Goal: Task Accomplishment & Management: Manage account settings

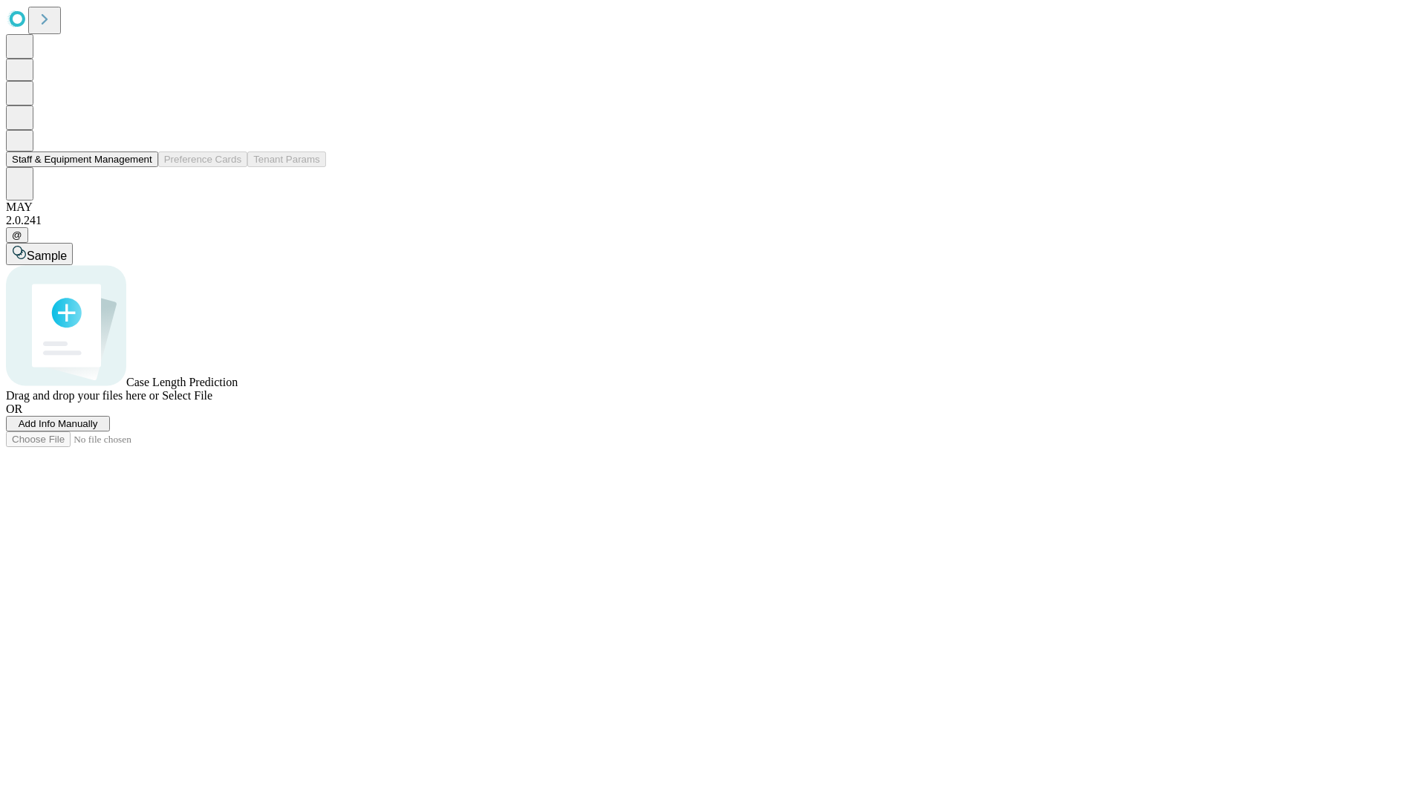
click at [142, 167] on button "Staff & Equipment Management" at bounding box center [82, 160] width 152 height 16
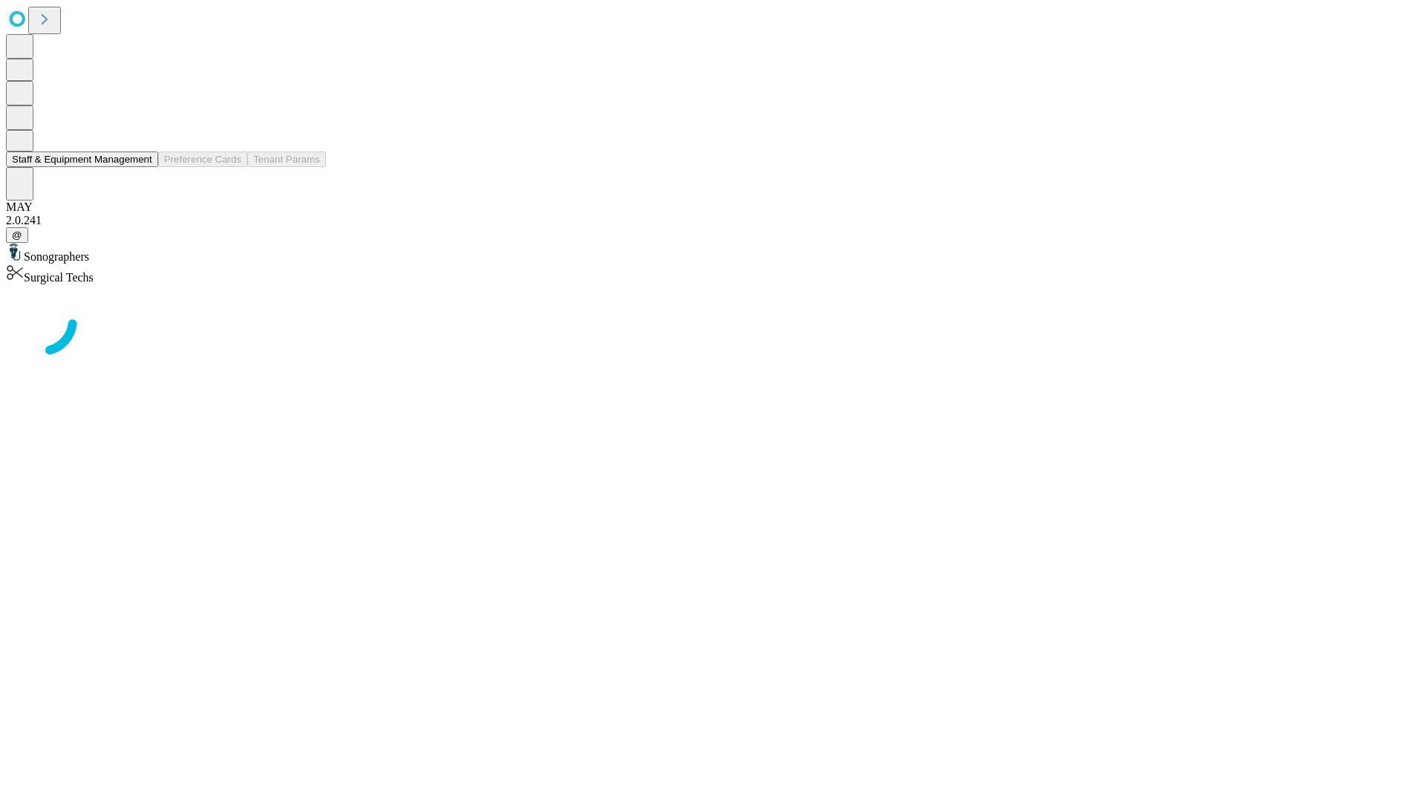
click at [142, 167] on button "Staff & Equipment Management" at bounding box center [82, 160] width 152 height 16
